Goal: Navigation & Orientation: Find specific page/section

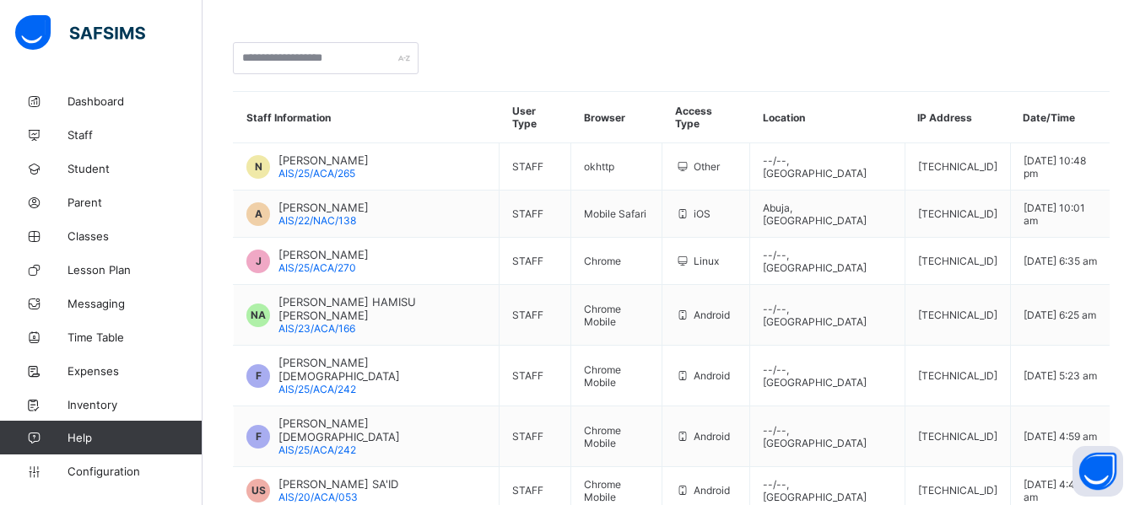
scroll to position [169, 0]
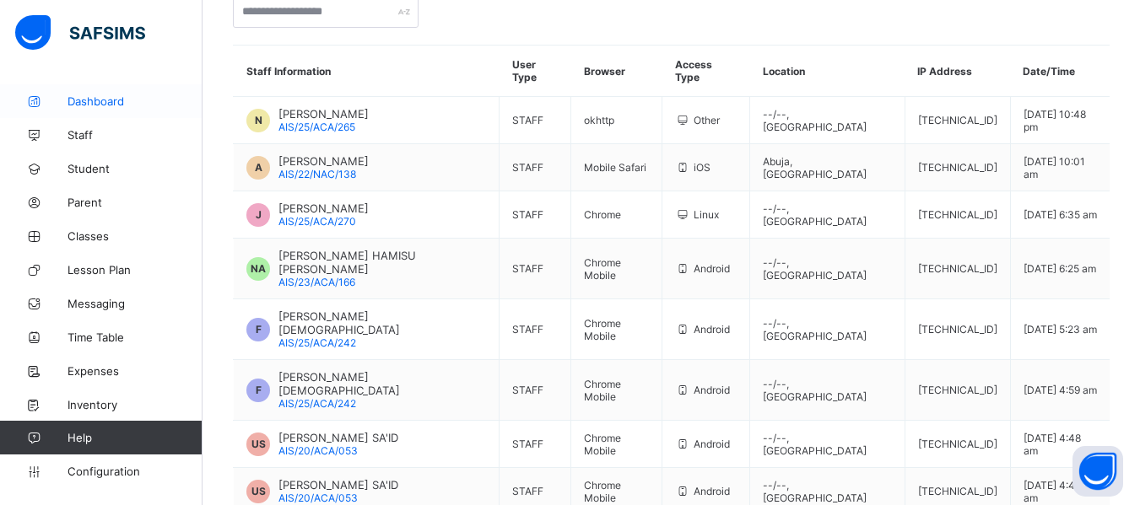
click at [111, 91] on link "Dashboard" at bounding box center [101, 101] width 202 height 34
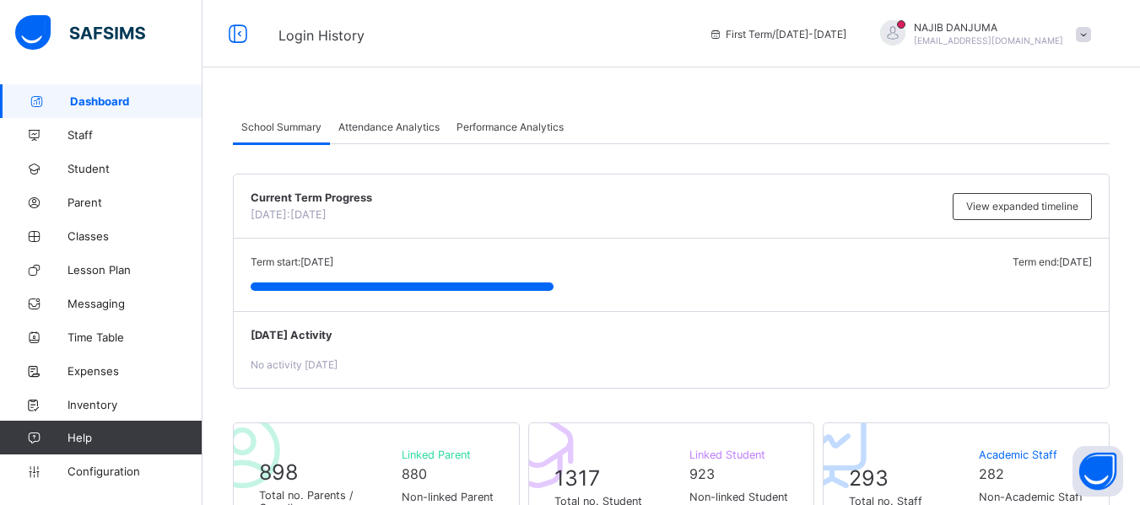
click at [1091, 31] on span at bounding box center [1083, 34] width 15 height 15
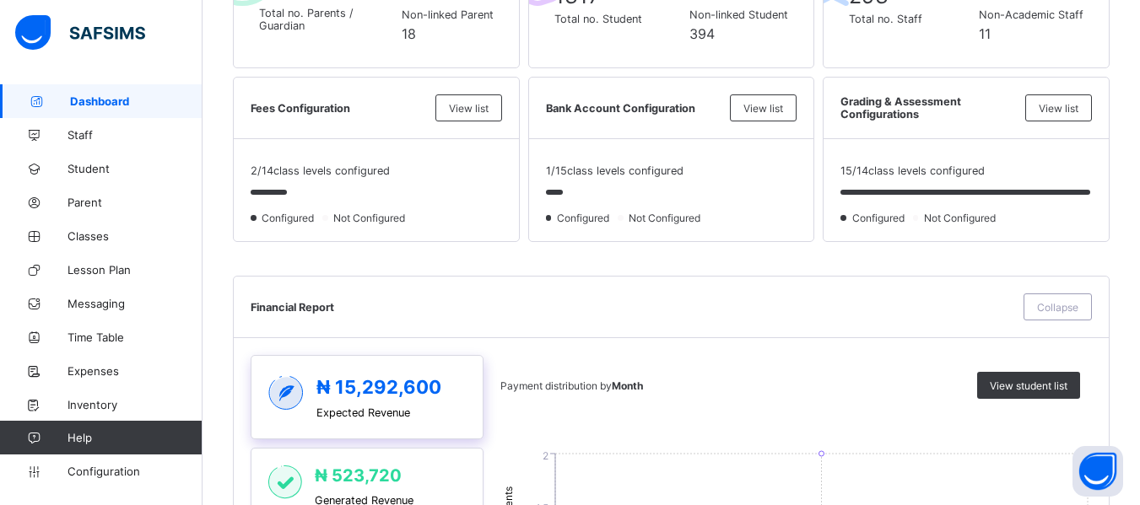
scroll to position [251, 0]
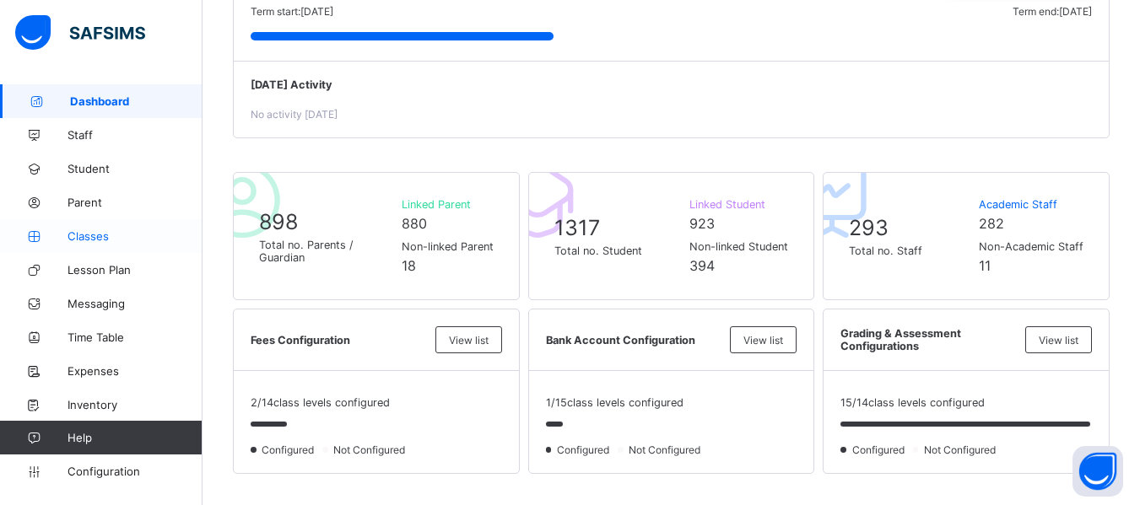
click at [100, 235] on span "Classes" at bounding box center [134, 235] width 135 height 13
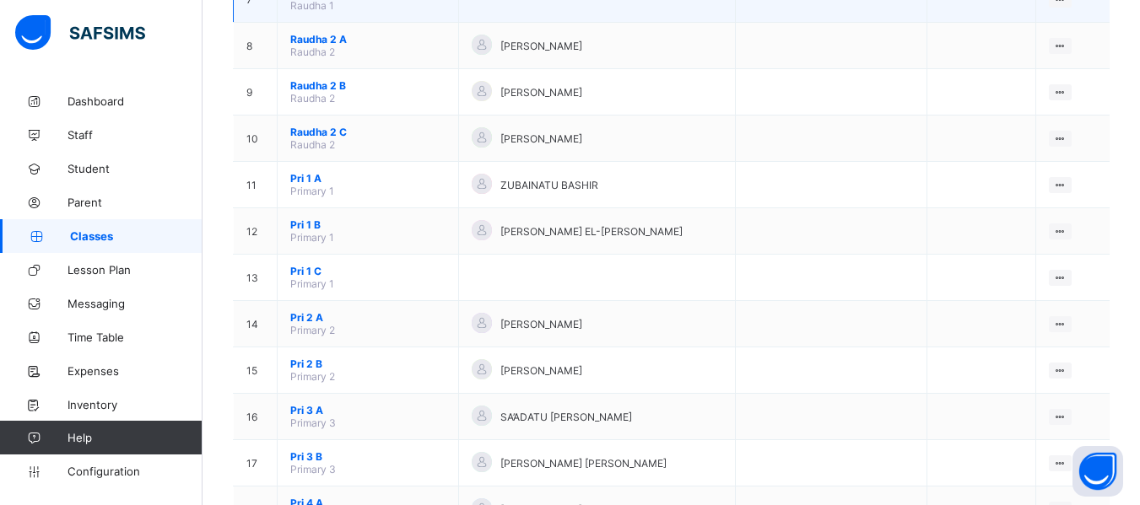
scroll to position [506, 0]
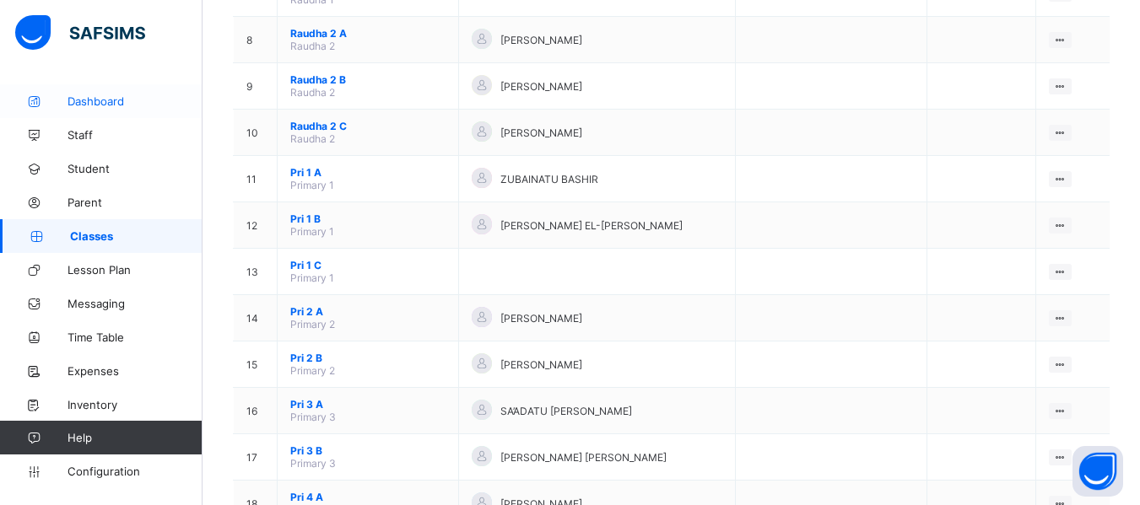
click at [111, 105] on span "Dashboard" at bounding box center [134, 100] width 135 height 13
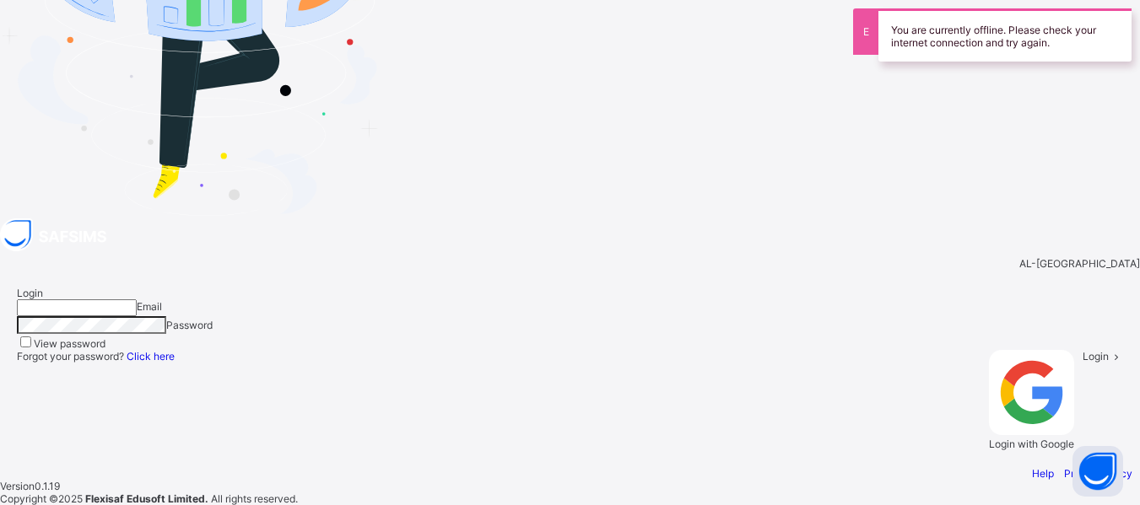
type input "**********"
